Goal: Task Accomplishment & Management: Manage account settings

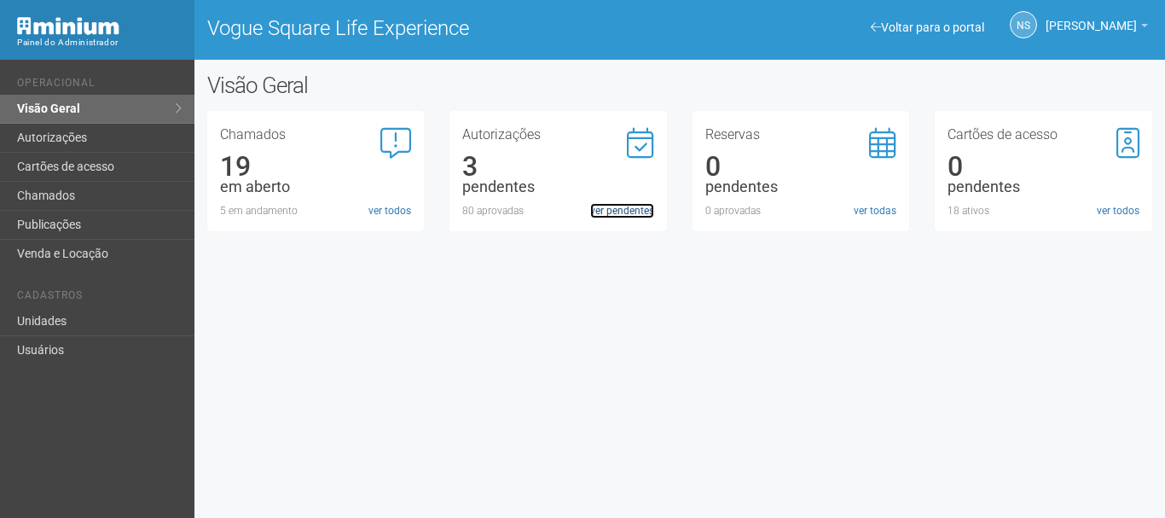
click at [624, 207] on link "ver pendentes" at bounding box center [622, 210] width 64 height 15
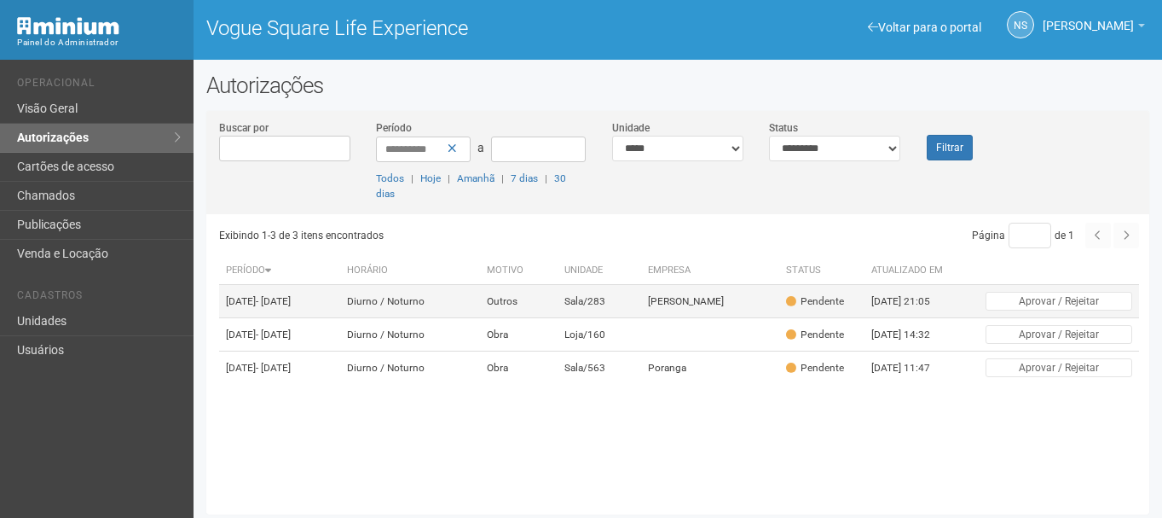
click at [481, 315] on td "Diurno / Noturno" at bounding box center [410, 301] width 141 height 33
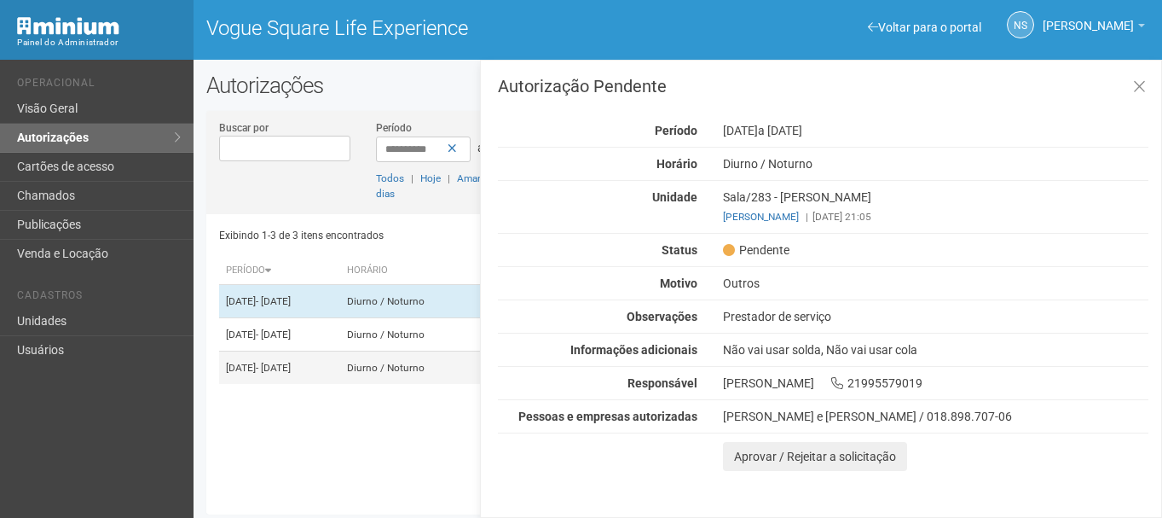
click at [444, 385] on td "Diurno / Noturno" at bounding box center [410, 367] width 141 height 33
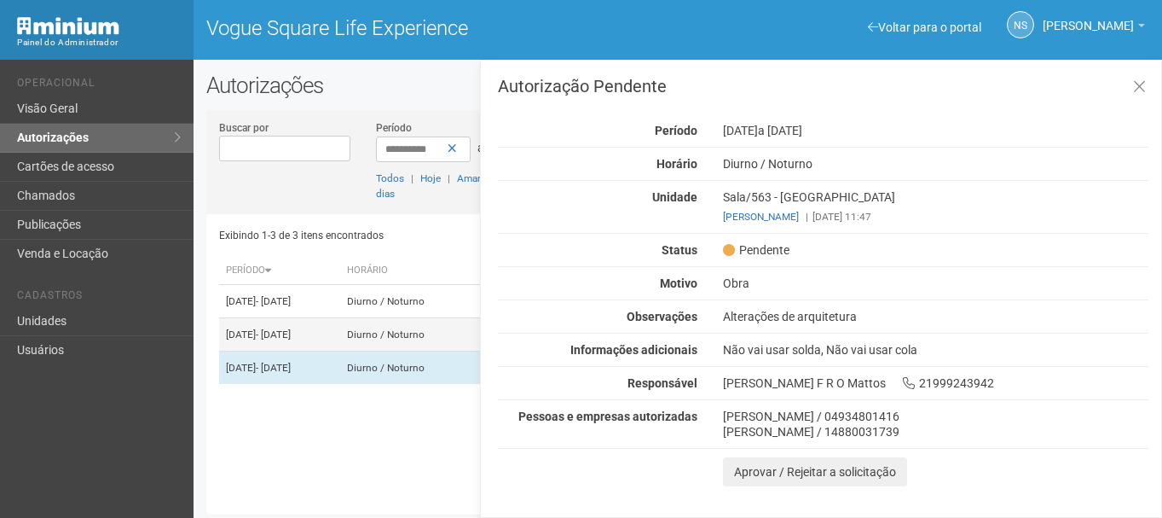
click at [339, 351] on td "12/09/2025 - 12/10/2025" at bounding box center [279, 334] width 120 height 33
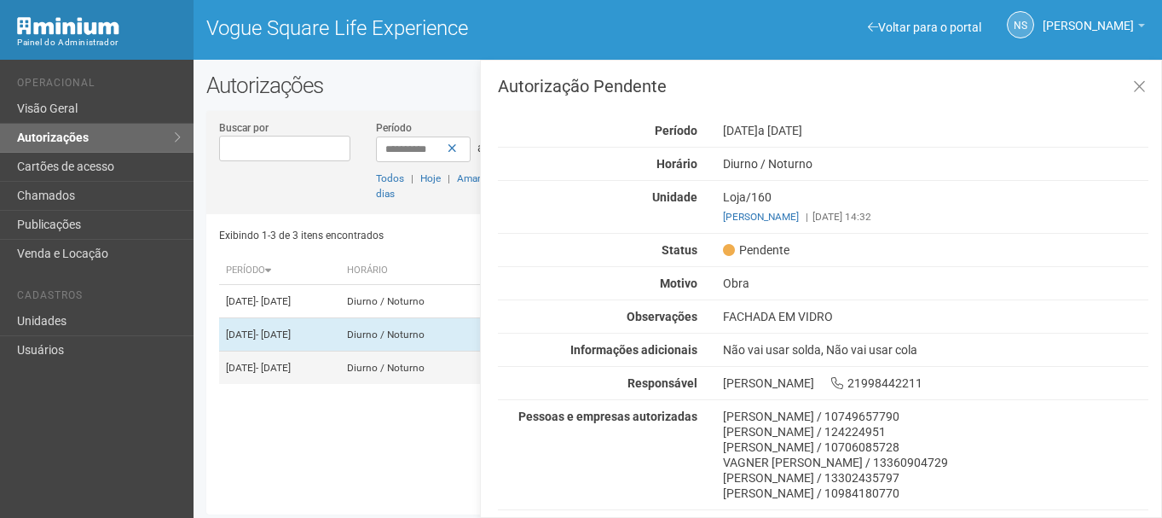
click at [443, 385] on td "Diurno / Noturno" at bounding box center [410, 367] width 141 height 33
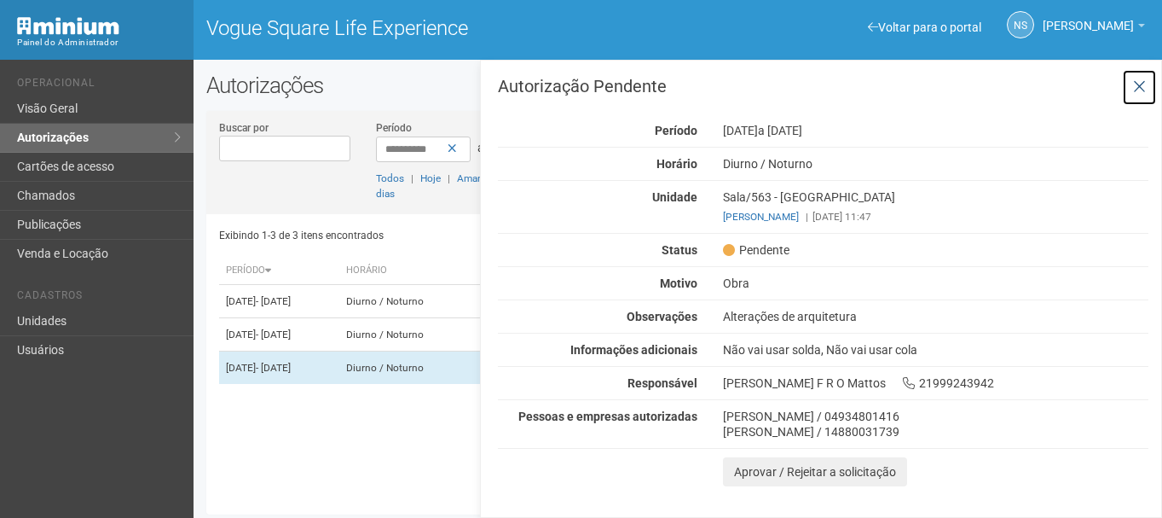
click at [1134, 92] on icon at bounding box center [1139, 86] width 13 height 17
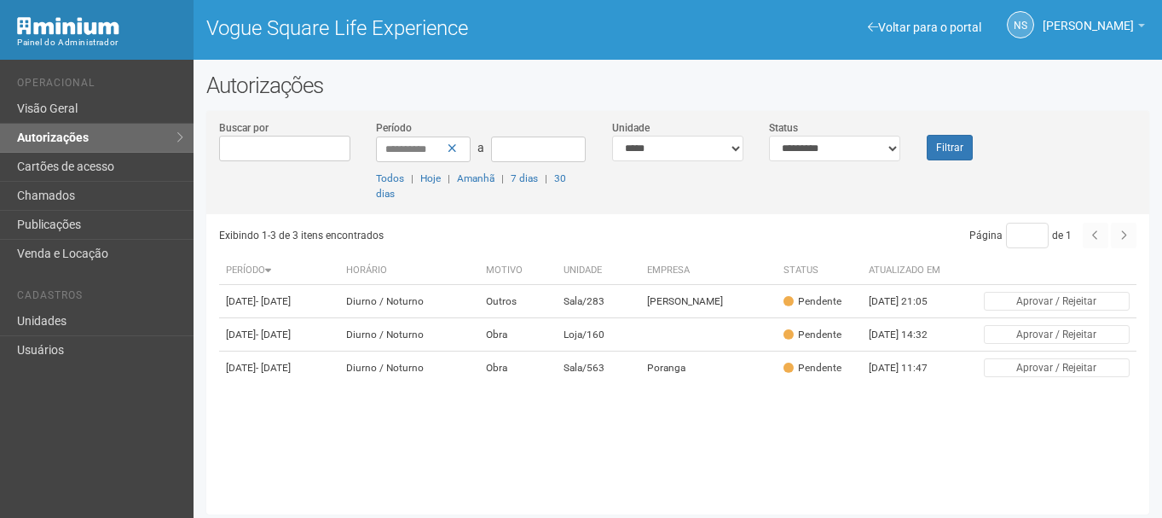
click at [27, 91] on li "Operacional" at bounding box center [99, 86] width 164 height 18
click at [47, 100] on link "Visão Geral" at bounding box center [97, 109] width 194 height 29
